Goal: Find specific page/section: Find specific page/section

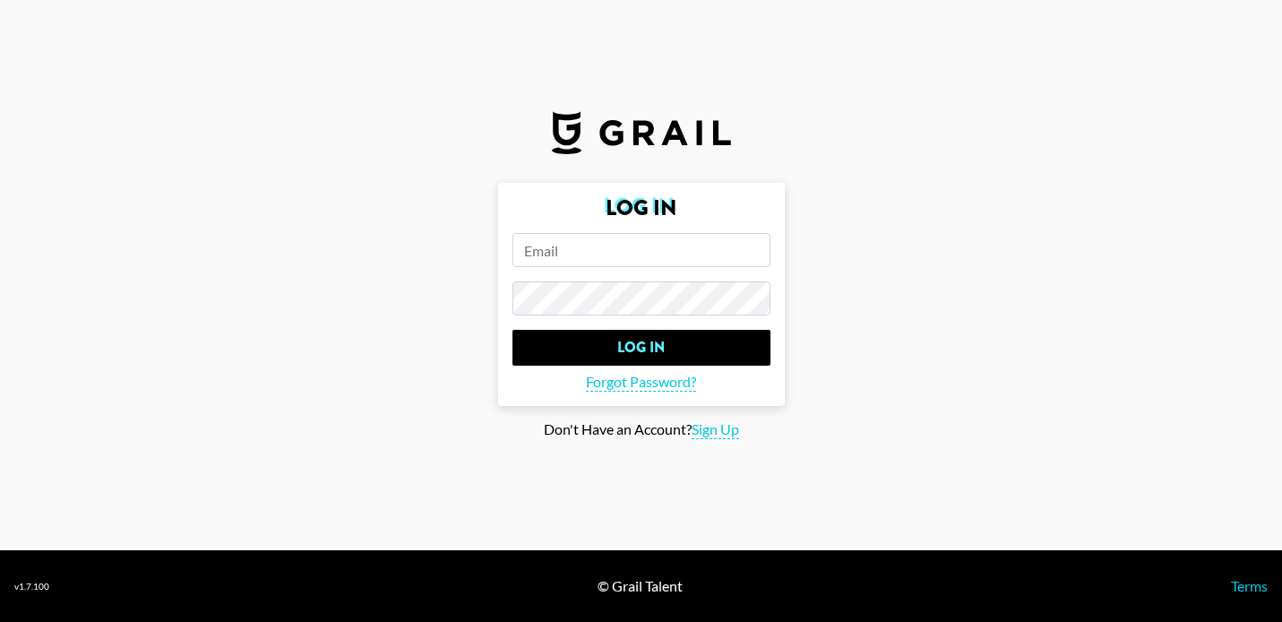
click at [677, 249] on input "email" at bounding box center [641, 250] width 258 height 34
type input "[PERSON_NAME][EMAIL_ADDRESS][PERSON_NAME][DOMAIN_NAME]"
click at [512, 330] on input "Log In" at bounding box center [641, 348] width 258 height 36
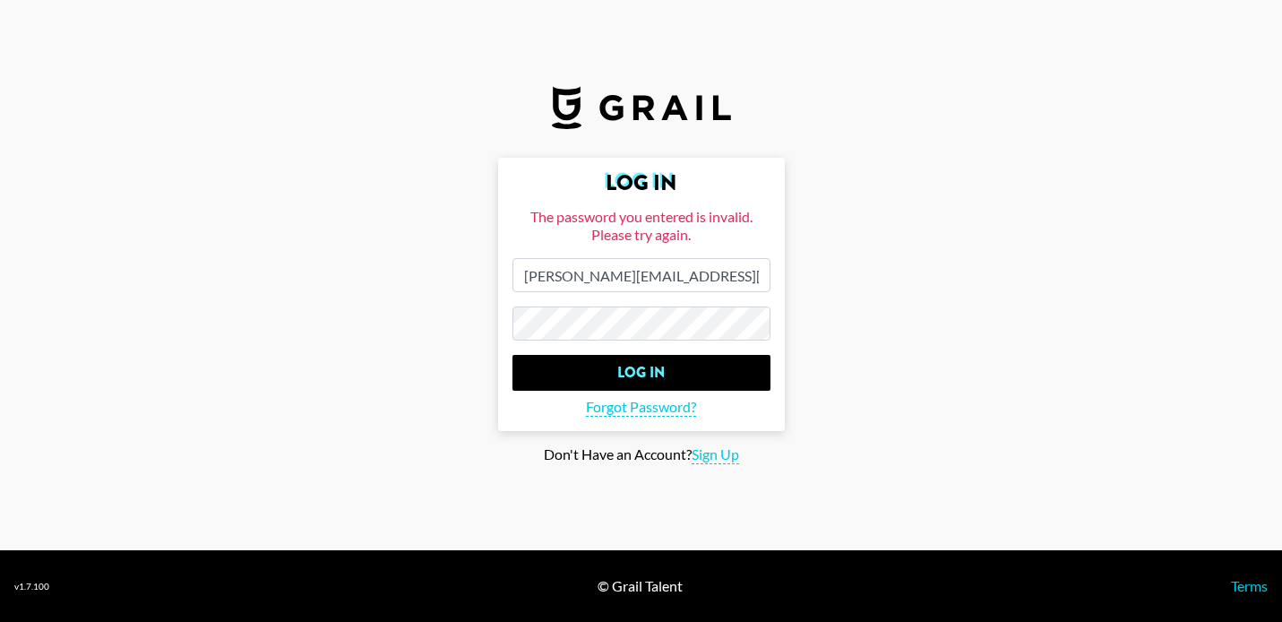
click at [512, 355] on input "Log In" at bounding box center [641, 373] width 258 height 36
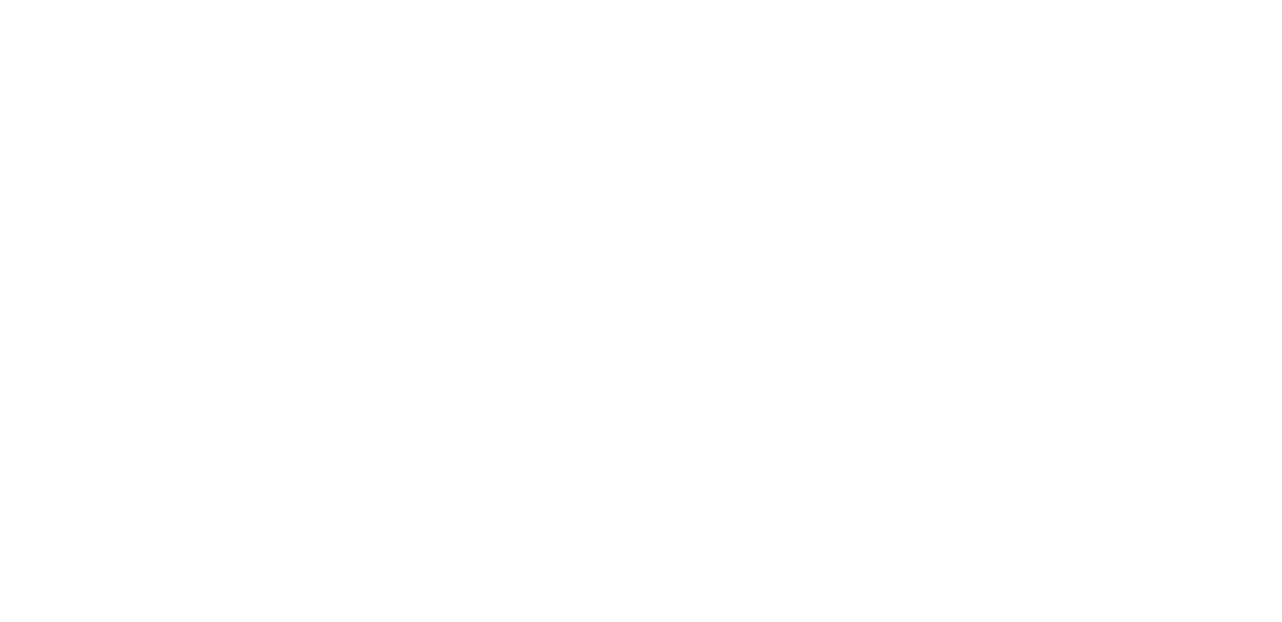
select select "Song"
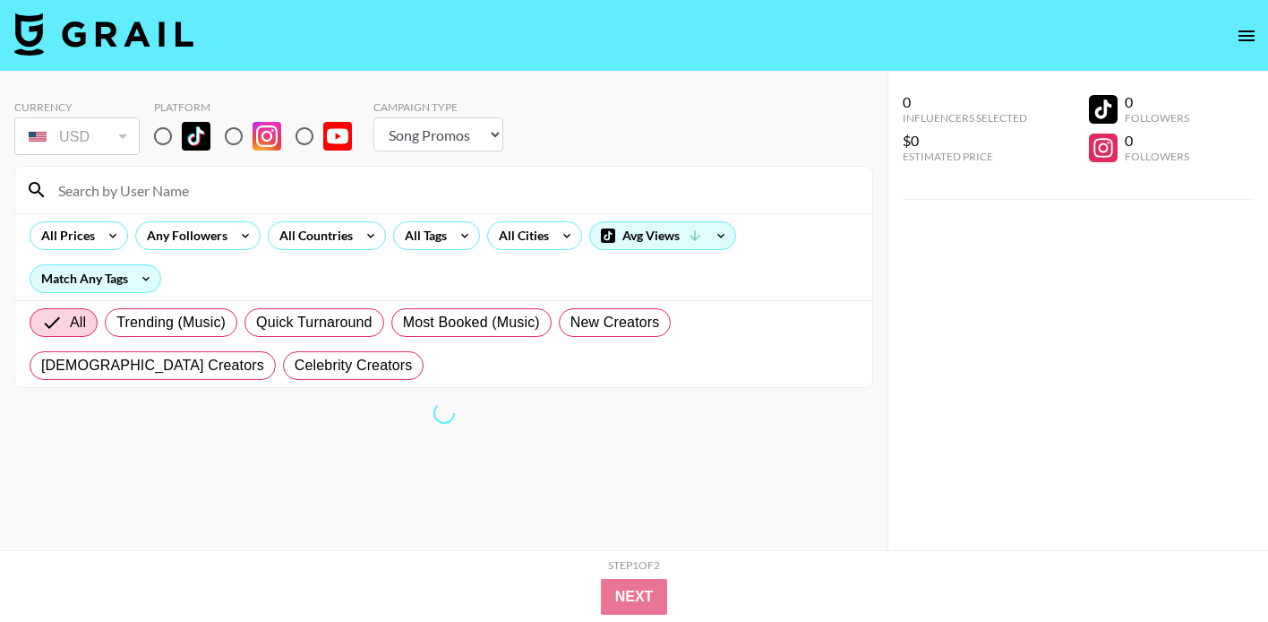
click at [170, 142] on input "radio" at bounding box center [163, 136] width 38 height 38
radio input "true"
click at [238, 194] on input at bounding box center [454, 190] width 814 height 29
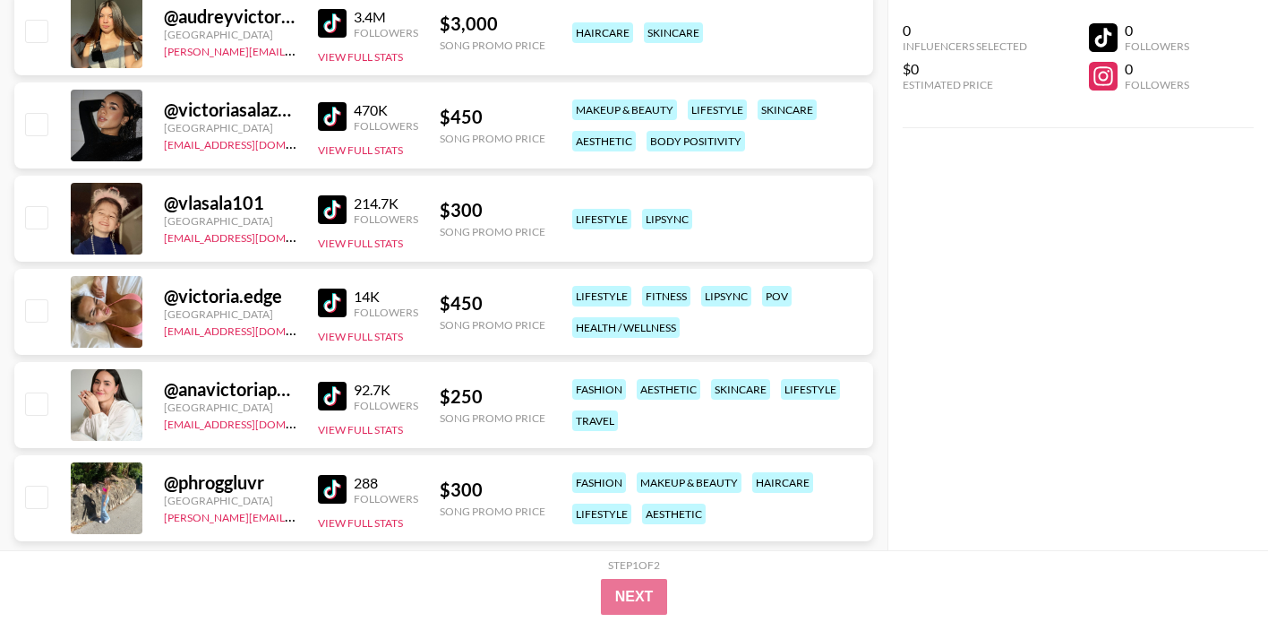
scroll to position [547, 0]
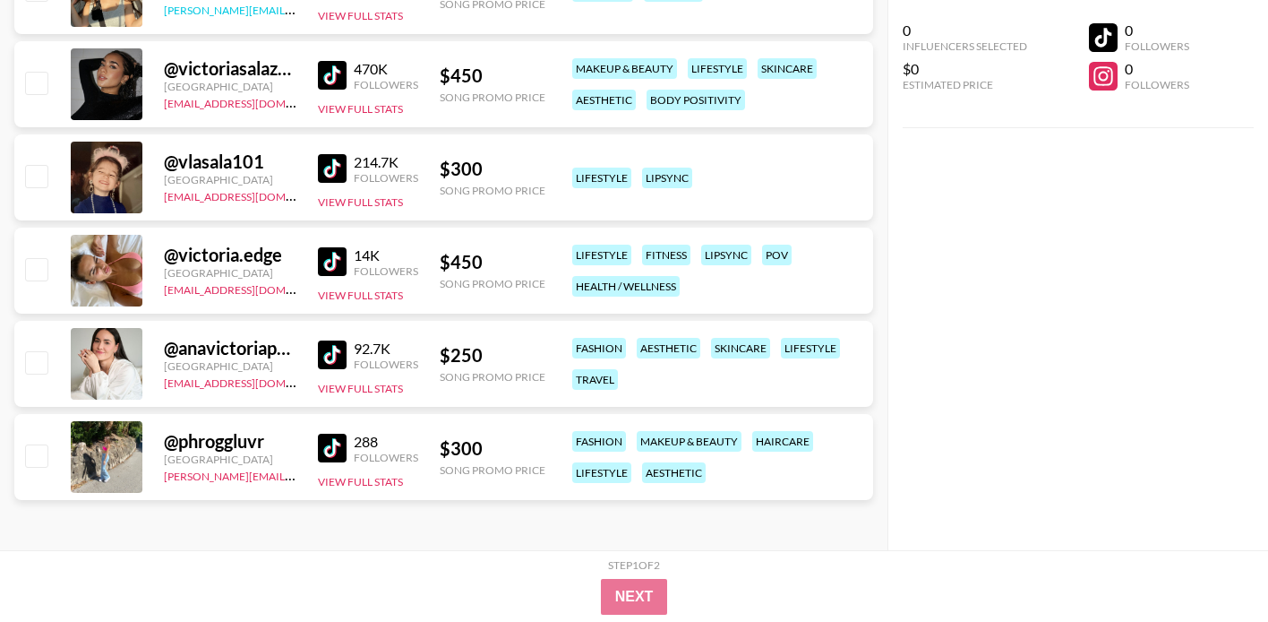
type input "victoria"
